Goal: Information Seeking & Learning: Learn about a topic

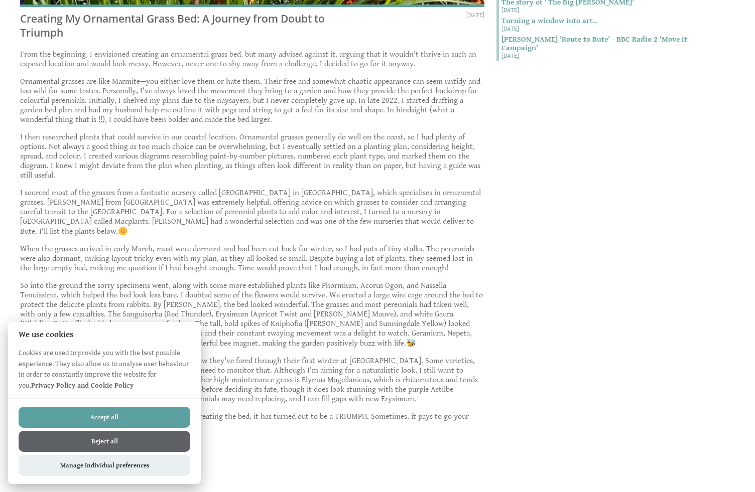
scroll to position [468, 0]
click at [74, 416] on button "Accept all" at bounding box center [105, 417] width 172 height 21
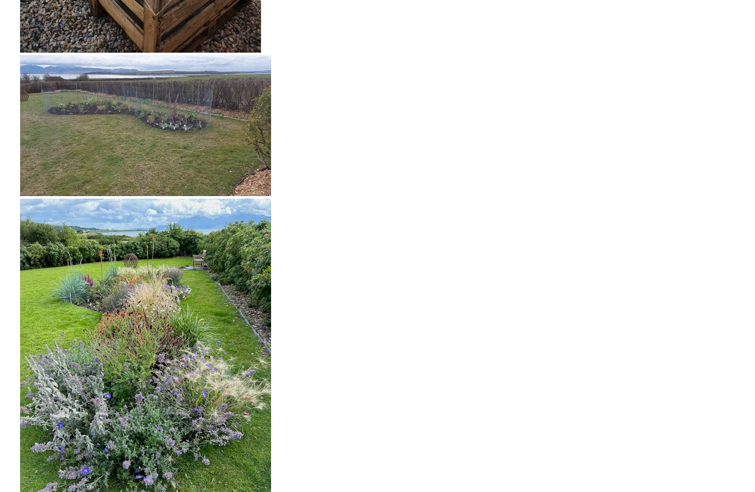
scroll to position [2219, 0]
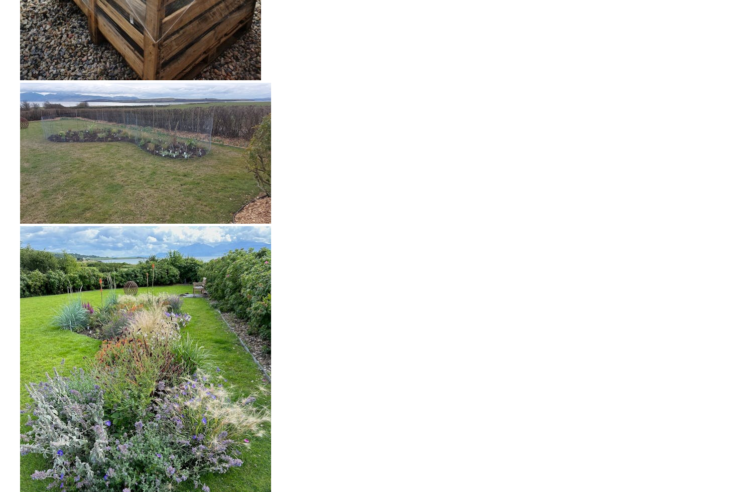
click at [156, 150] on img at bounding box center [145, 153] width 251 height 141
click at [144, 177] on img at bounding box center [145, 153] width 251 height 141
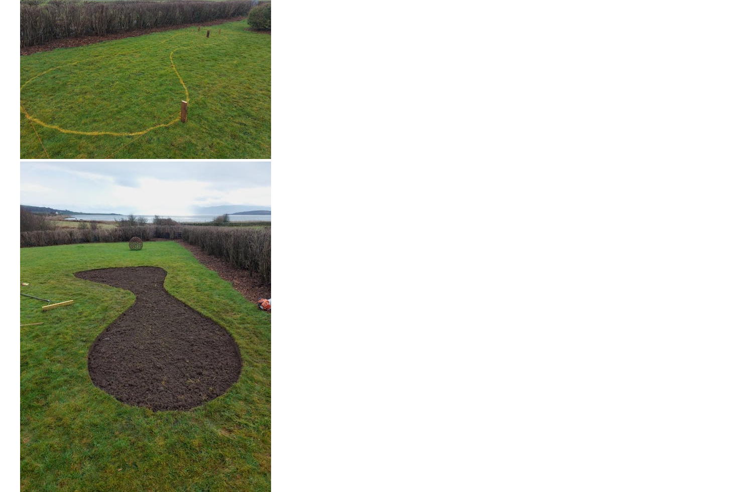
scroll to position [1472, 0]
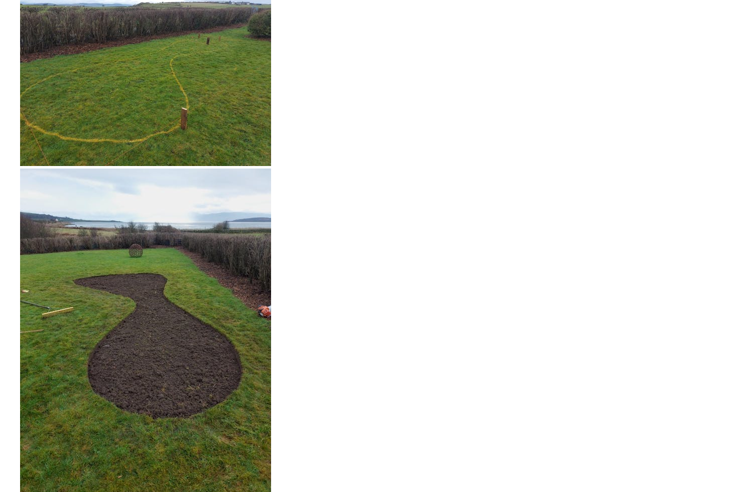
click at [75, 259] on img at bounding box center [145, 336] width 251 height 335
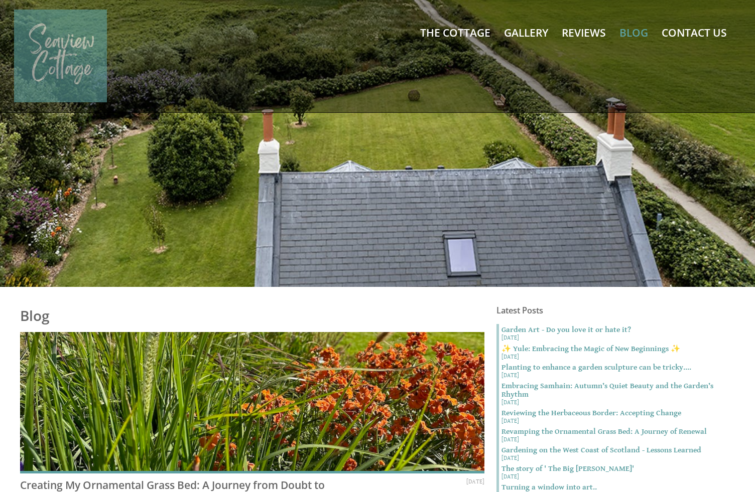
scroll to position [0, 0]
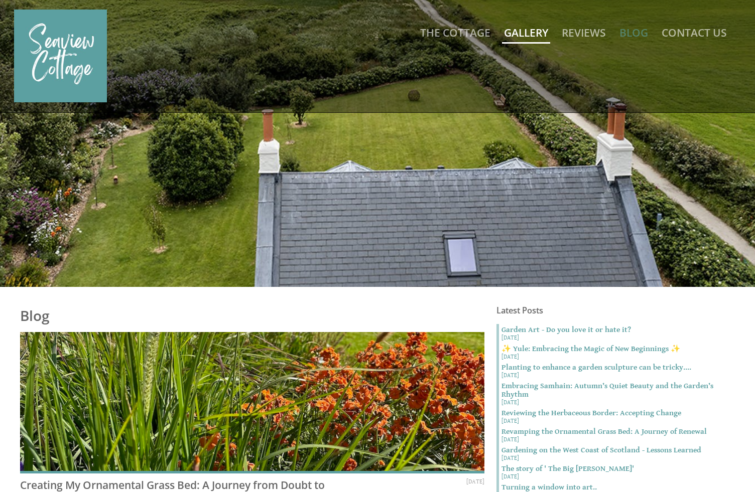
click at [532, 36] on link "Gallery" at bounding box center [526, 33] width 44 height 14
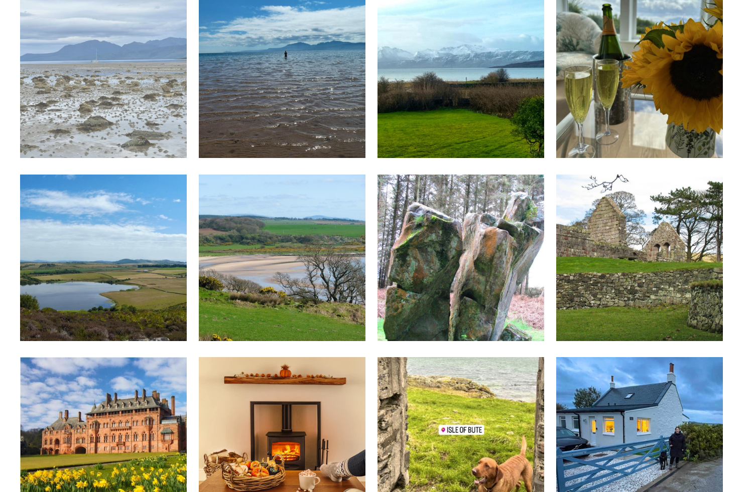
scroll to position [1701, 0]
